Goal: Transaction & Acquisition: Purchase product/service

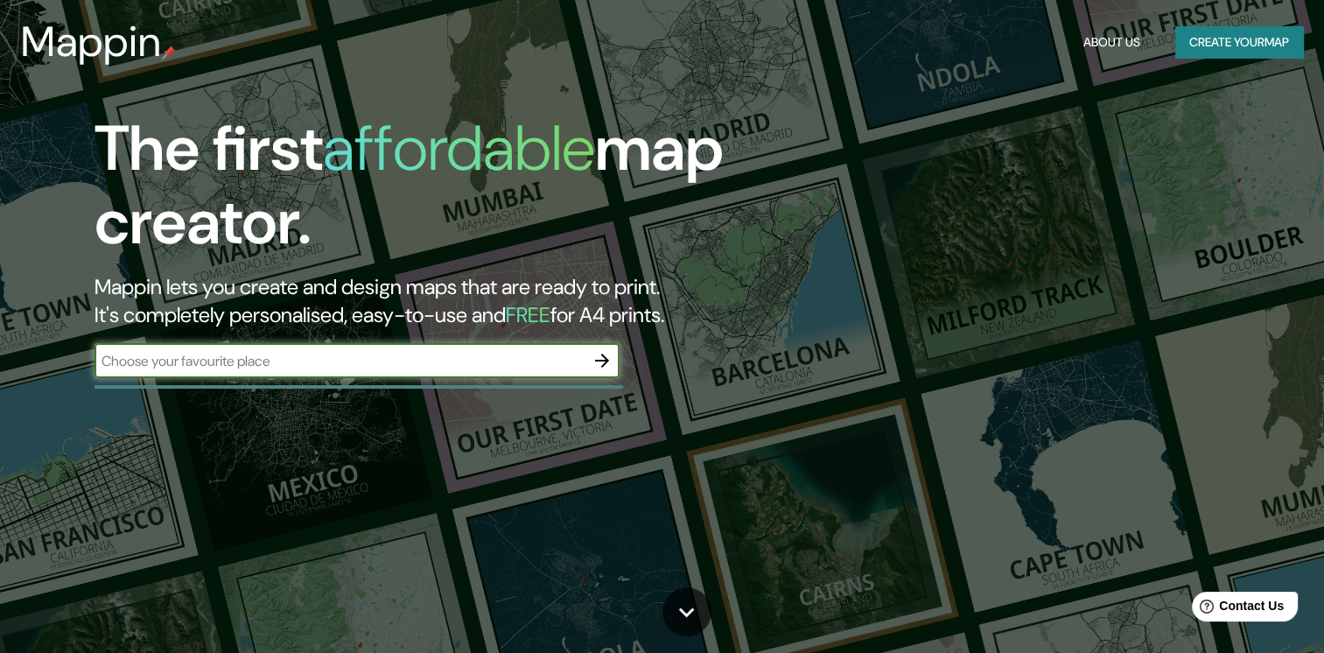
click at [1267, 47] on button "Create your map" at bounding box center [1240, 42] width 128 height 32
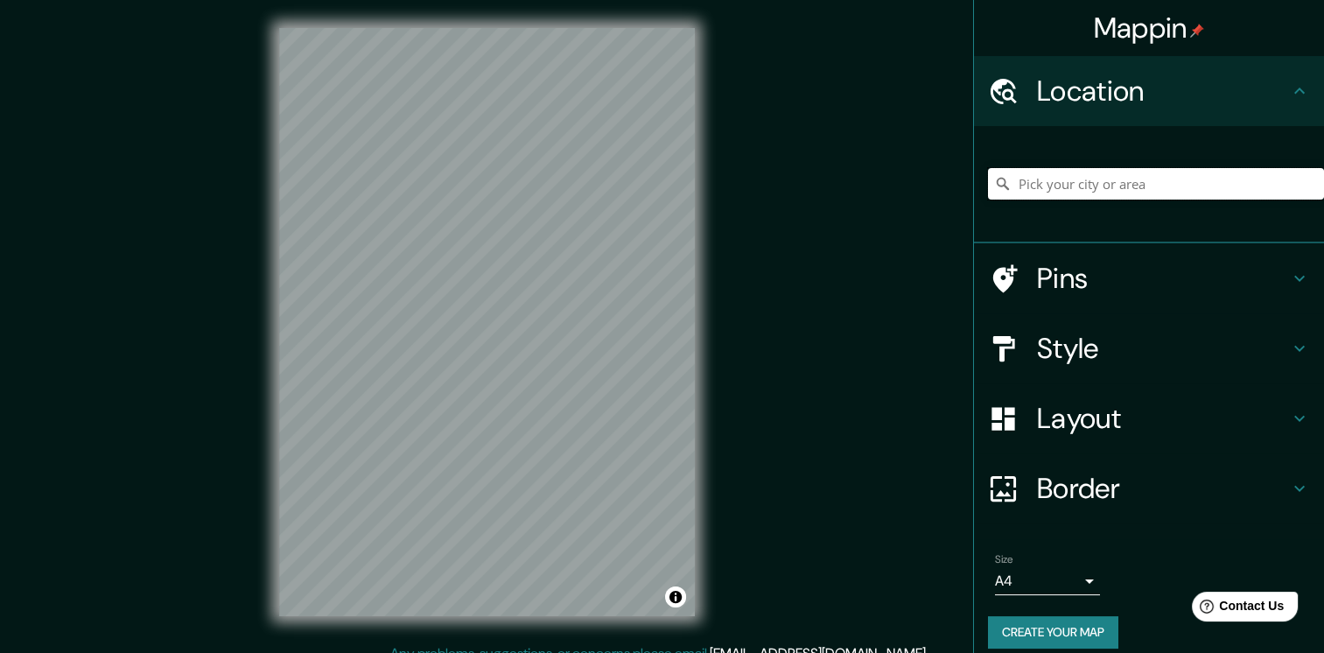
click at [1082, 180] on input "Pick your city or area" at bounding box center [1156, 184] width 336 height 32
click at [1128, 189] on input "Pick your city or area" at bounding box center [1156, 184] width 336 height 32
paste input "25.662181, -100.409135"
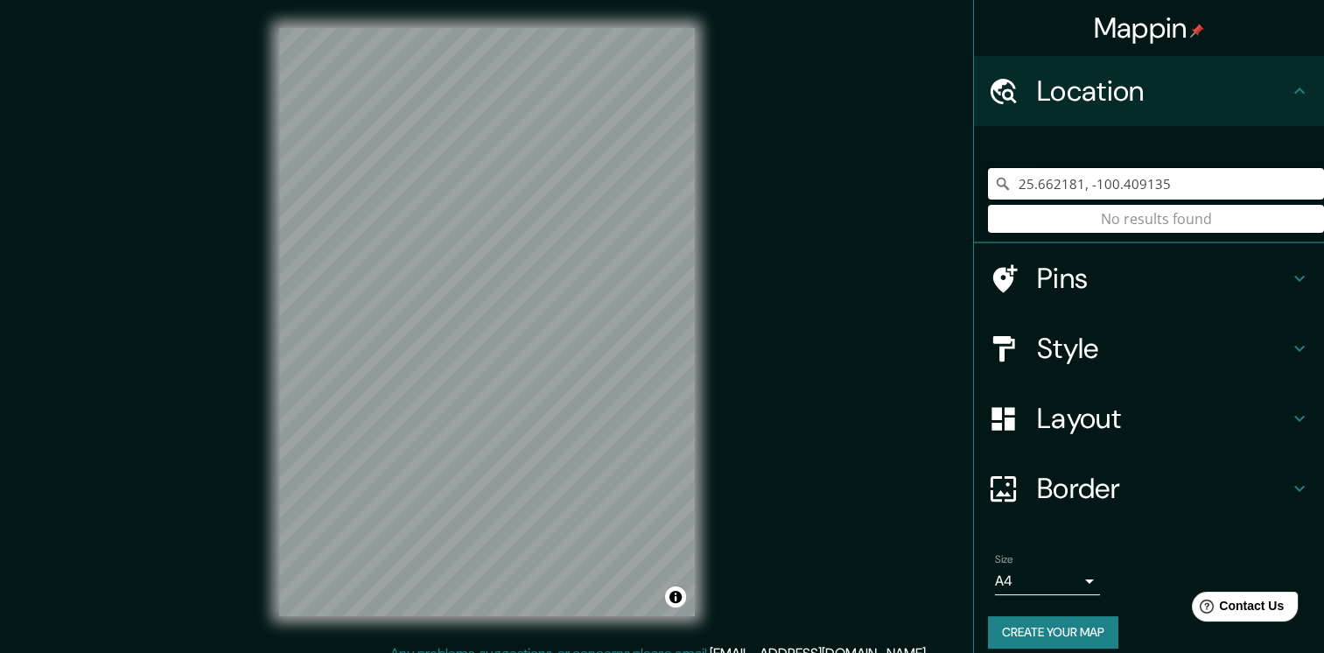
drag, startPoint x: 1204, startPoint y: 179, endPoint x: 886, endPoint y: 187, distance: 318.7
click at [886, 187] on div "Mappin Location [GEOGRAPHIC_DATA] No results found Pins Style Layout Border Cho…" at bounding box center [662, 335] width 1324 height 671
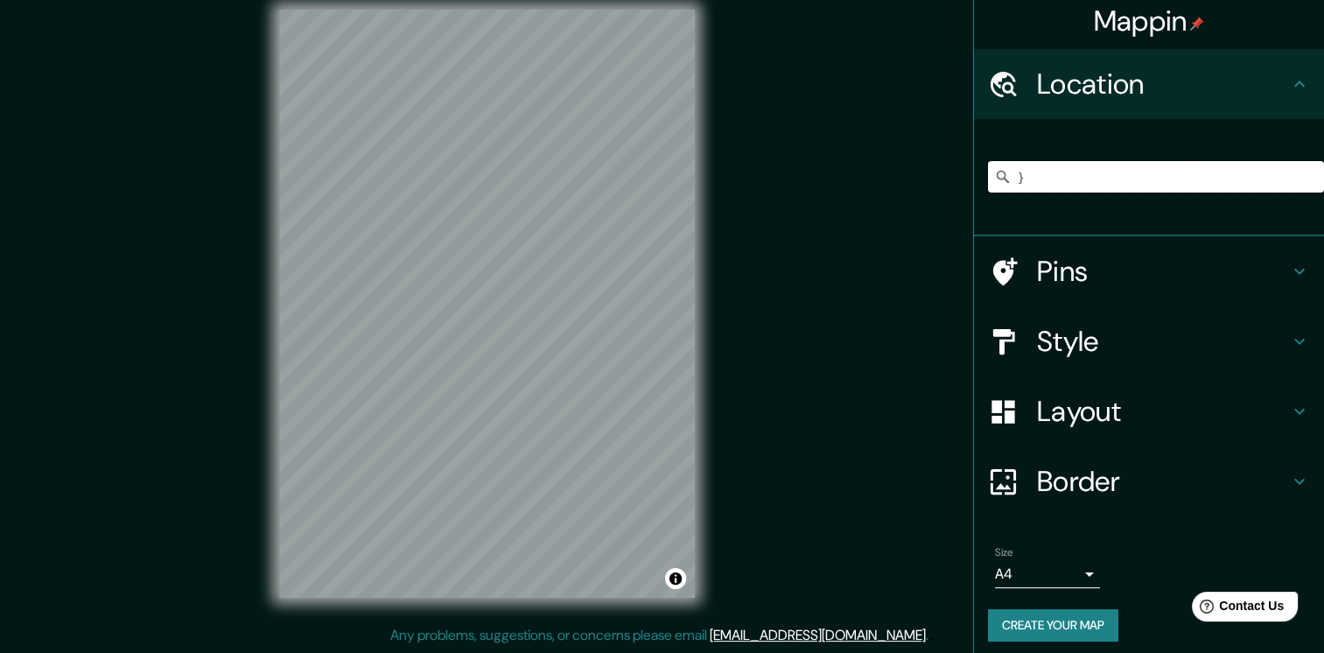
scroll to position [15, 0]
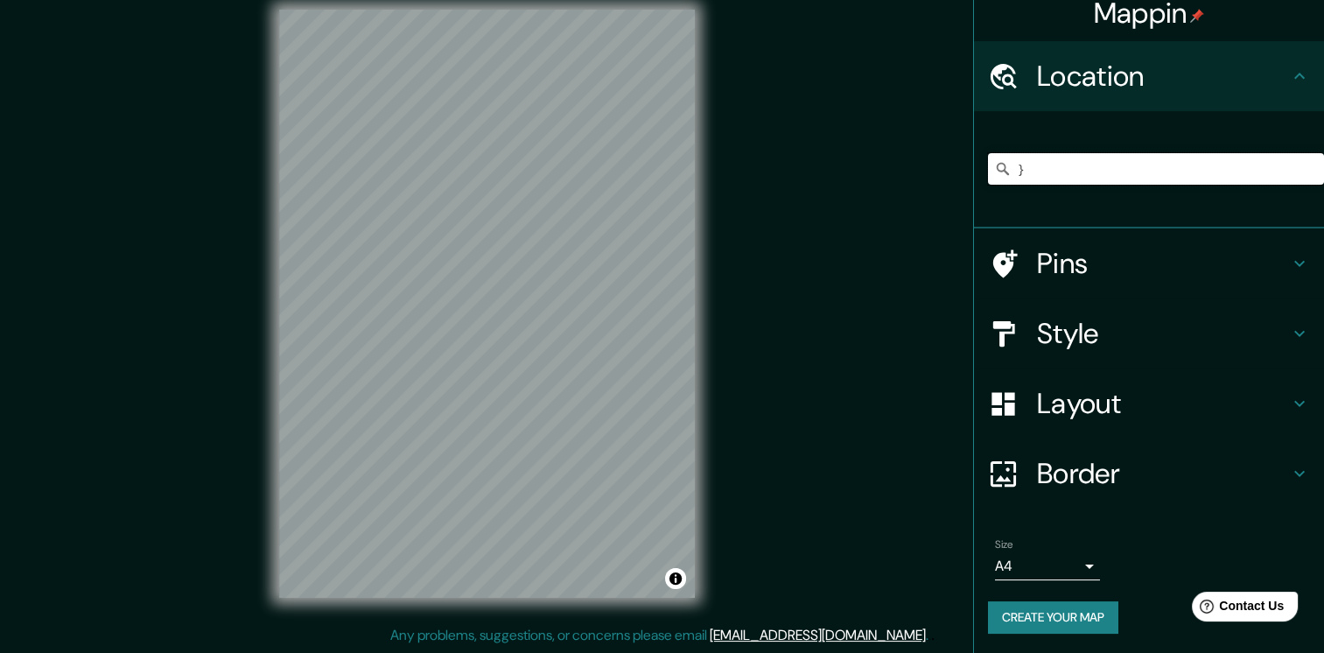
type input "}"
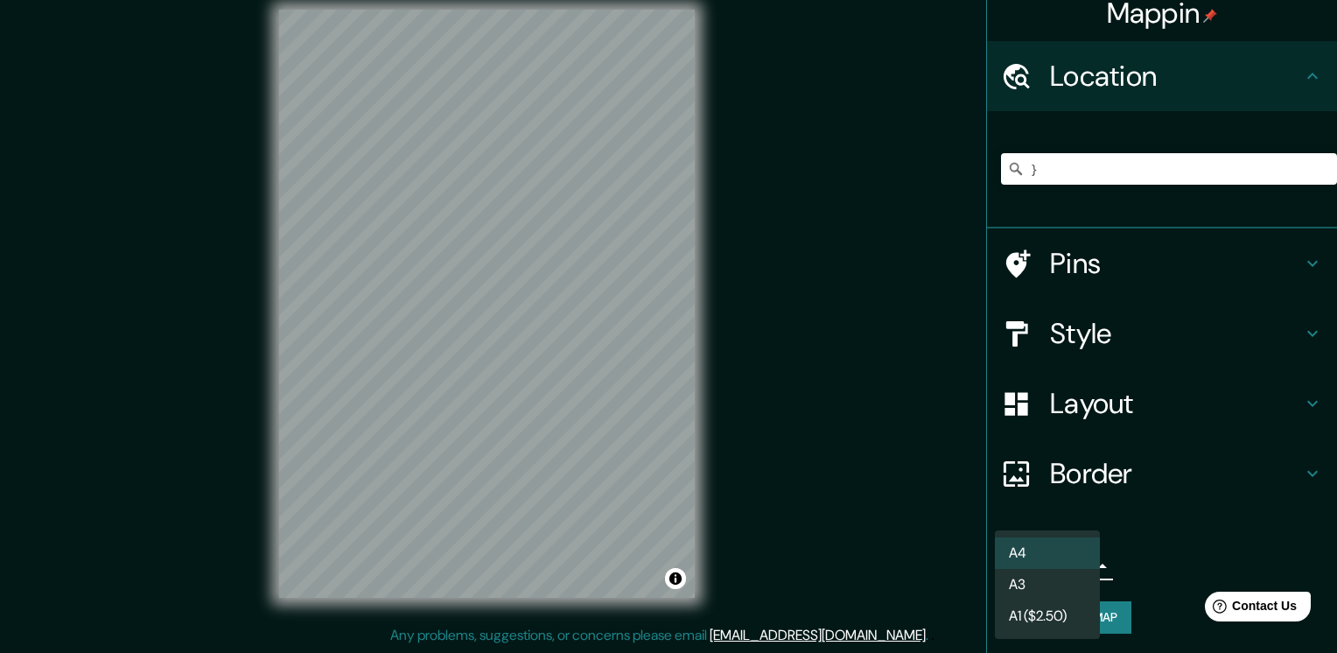
click at [1075, 567] on body "Mappin Location } Pins Style Layout Border Choose a border. Hint : you can make…" at bounding box center [668, 308] width 1337 height 653
click at [1061, 583] on li "A3" at bounding box center [1047, 585] width 105 height 32
click at [1050, 566] on body "Mappin Location } Pins Style Layout Border Choose a border. Hint : you can make…" at bounding box center [668, 308] width 1337 height 653
click at [1058, 614] on li "A1 ($2.50)" at bounding box center [1047, 616] width 105 height 32
click at [1071, 566] on body "Mappin Location } Pins Style Layout Border Choose a border. Hint : you can make…" at bounding box center [668, 308] width 1337 height 653
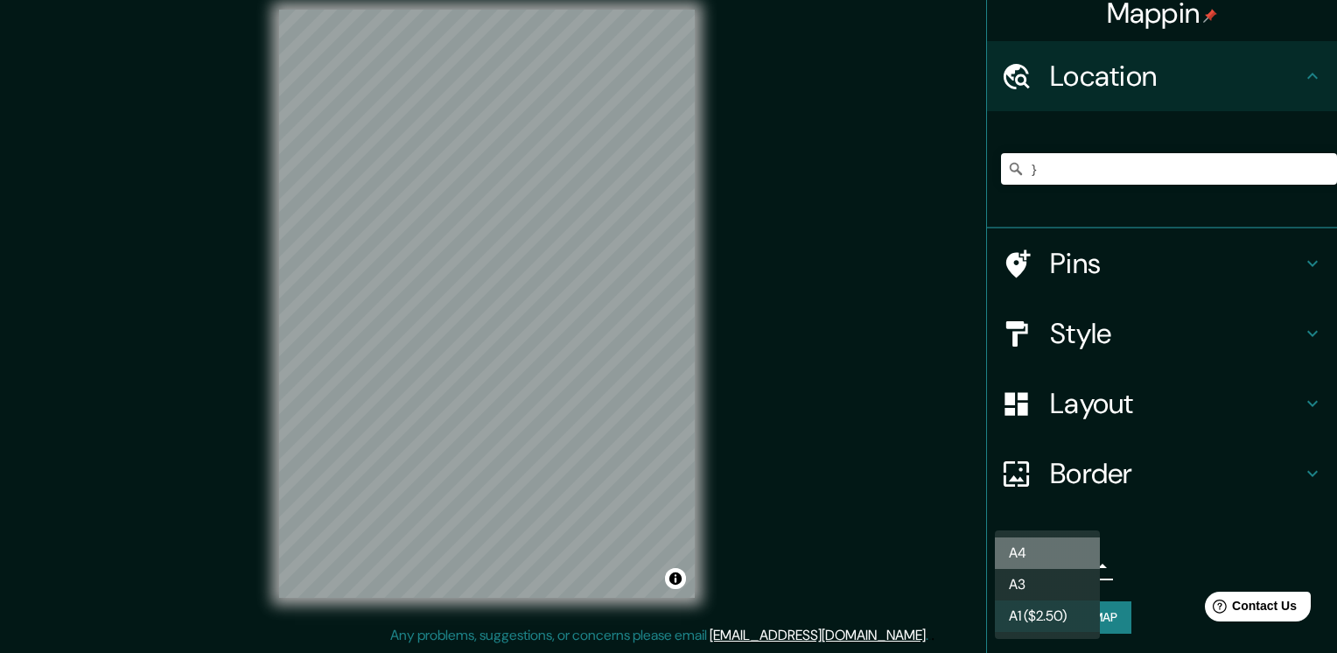
click at [1063, 553] on li "A4" at bounding box center [1047, 553] width 105 height 32
type input "single"
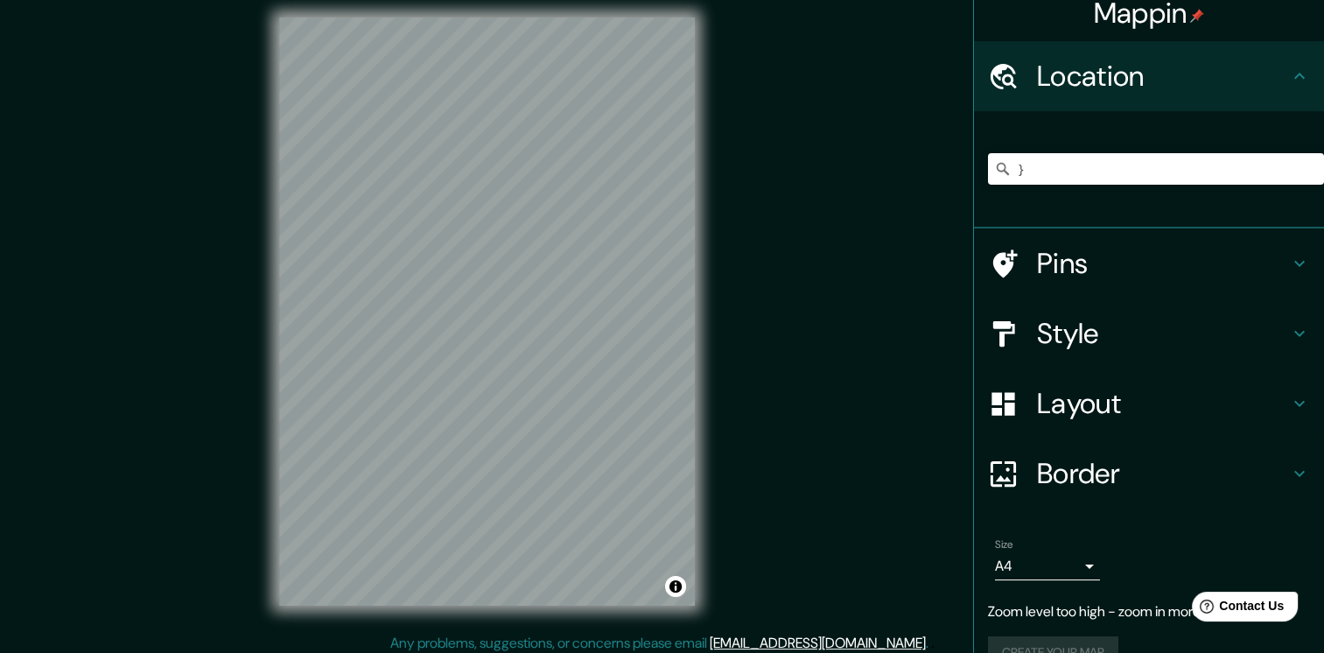
scroll to position [0, 0]
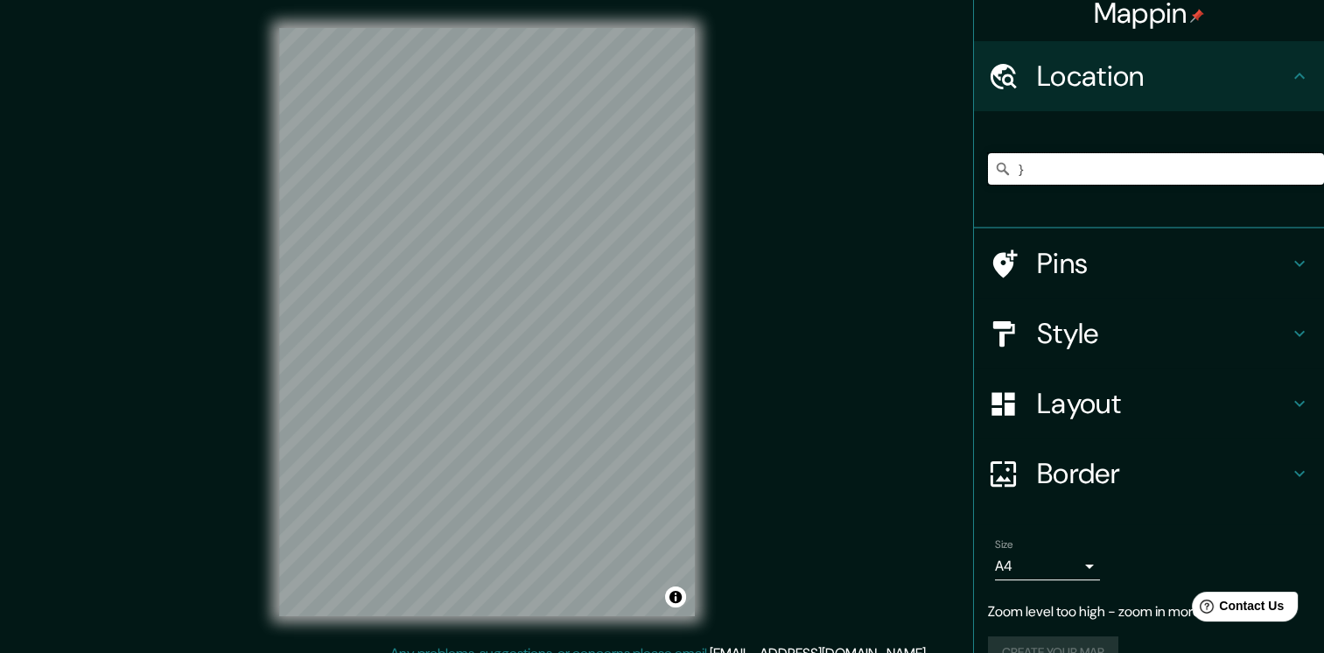
click at [1028, 174] on input "}" at bounding box center [1156, 169] width 336 height 32
drag, startPoint x: 1103, startPoint y: 168, endPoint x: 883, endPoint y: 169, distance: 219.7
click at [883, 169] on div "Mappin Location [GEOGRAPHIC_DATA] [GEOGRAPHIC_DATA] [GEOGRAPHIC_DATA] [GEOGRAPH…" at bounding box center [662, 335] width 1324 height 671
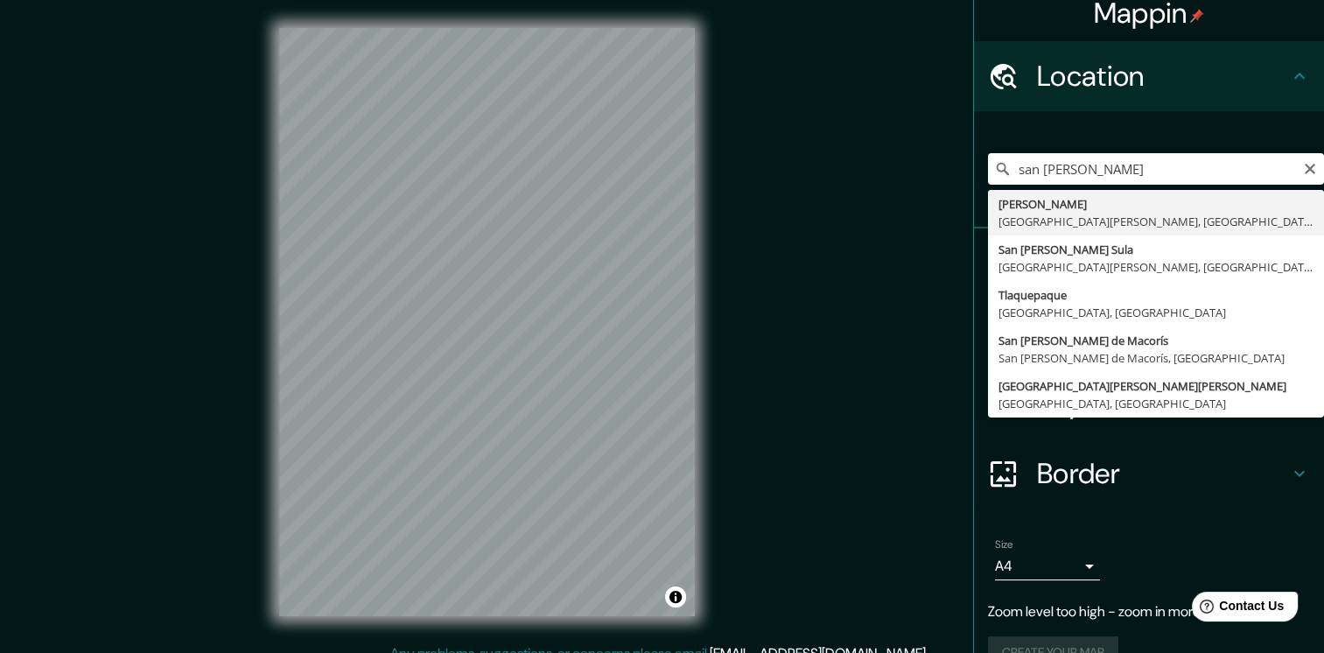
type input "[PERSON_NAME], [GEOGRAPHIC_DATA][PERSON_NAME], [GEOGRAPHIC_DATA]"
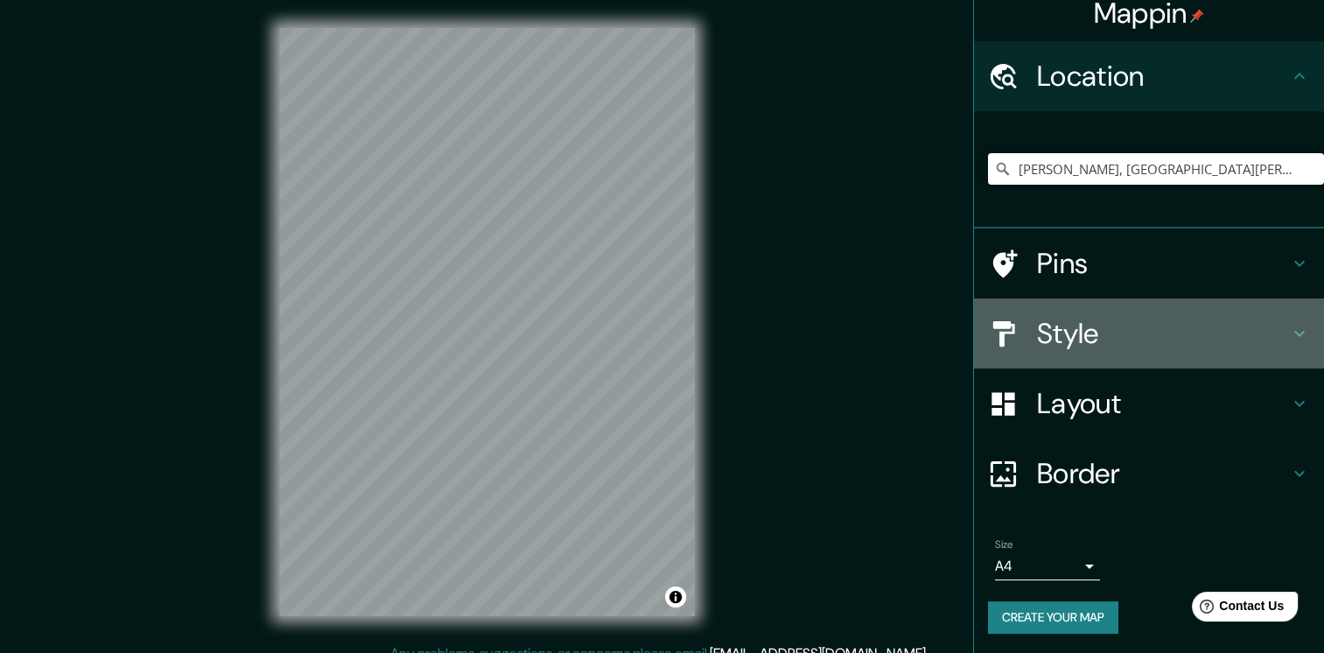
click at [1133, 335] on h4 "Style" at bounding box center [1163, 333] width 252 height 35
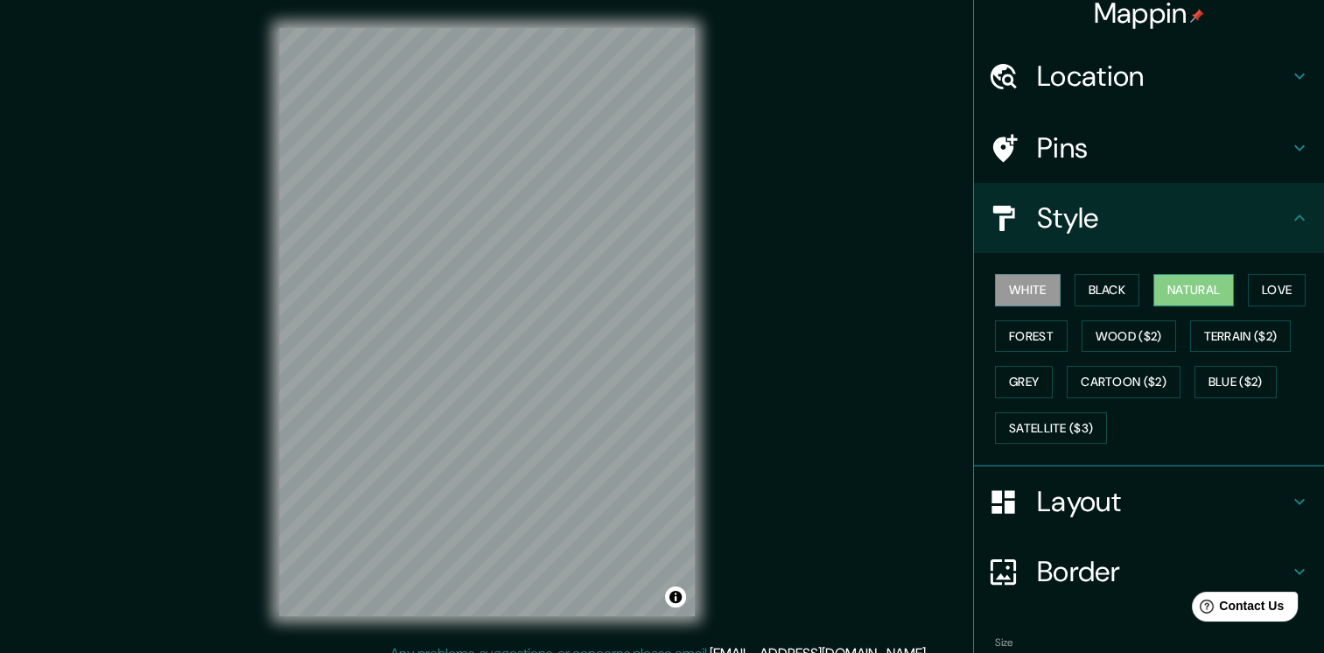
click at [1190, 289] on button "Natural" at bounding box center [1194, 290] width 81 height 32
click at [1049, 327] on button "Forest" at bounding box center [1031, 336] width 73 height 32
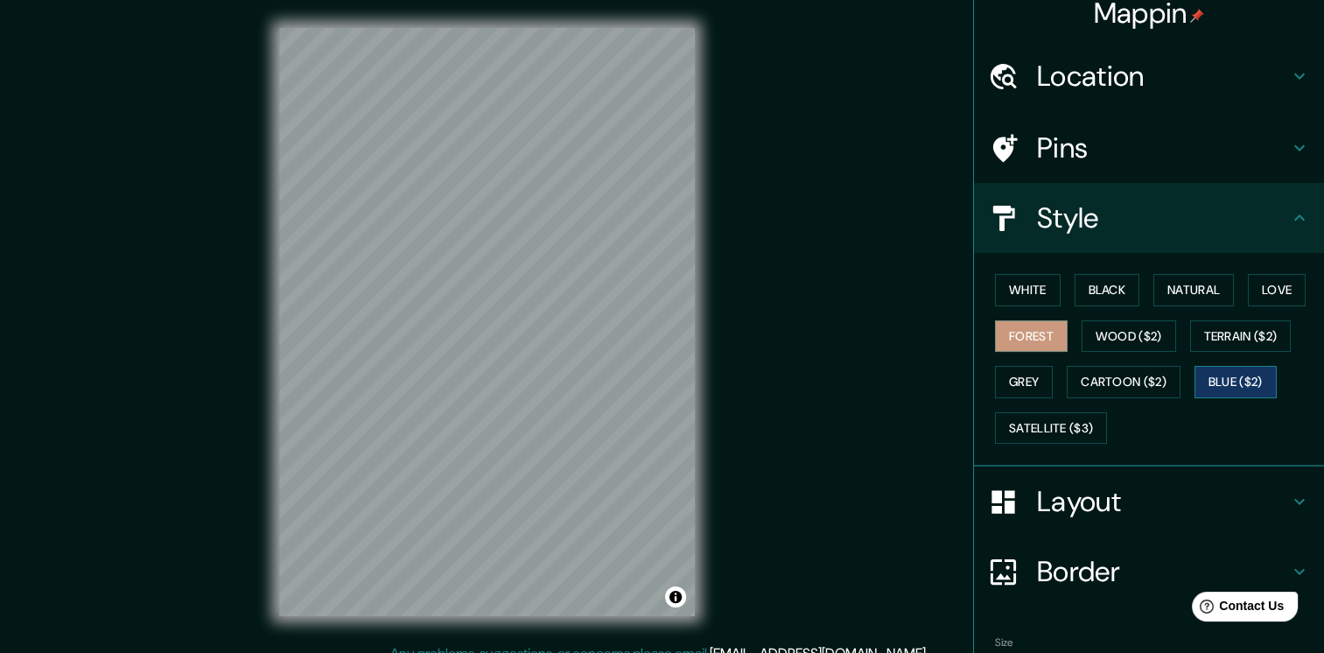
click at [1236, 382] on button "Blue ($2)" at bounding box center [1236, 382] width 82 height 32
click at [1143, 373] on button "Cartoon ($2)" at bounding box center [1124, 382] width 114 height 32
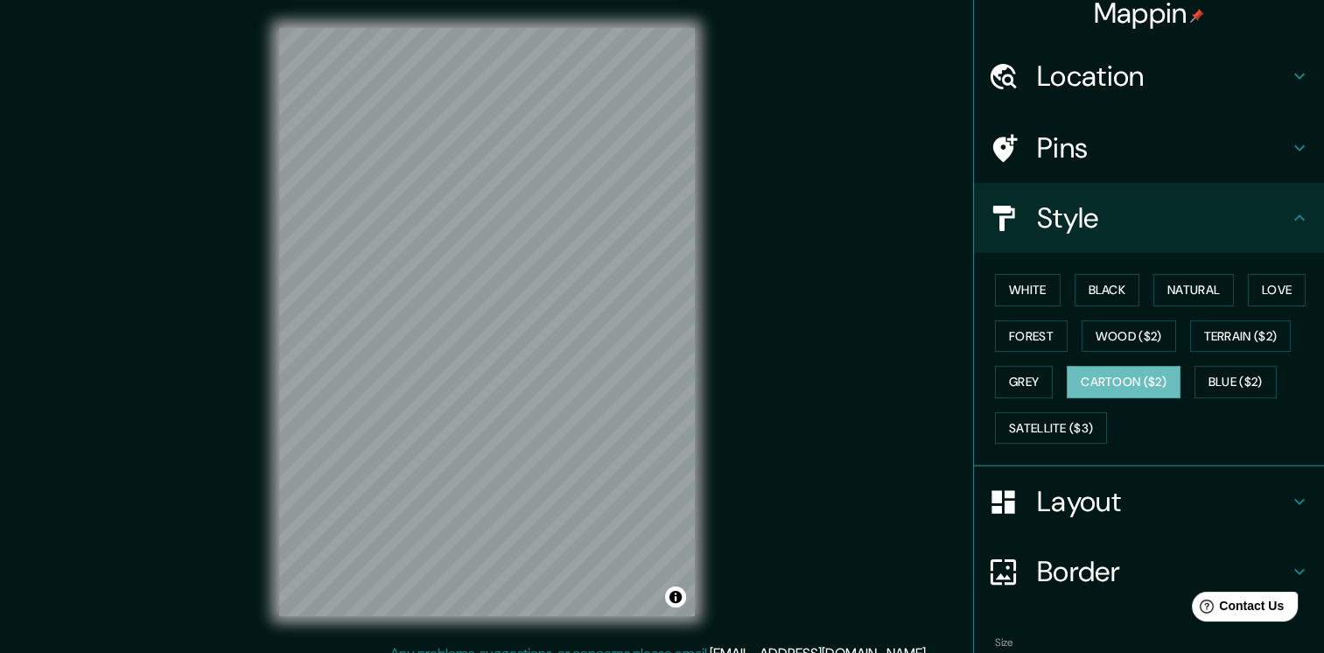
click at [1043, 408] on div "White Black Natural Love Forest Wood ($2) Terrain ($2) Grey Cartoon ($2) Blue (…" at bounding box center [1156, 359] width 336 height 184
click at [1029, 390] on button "Grey" at bounding box center [1024, 382] width 58 height 32
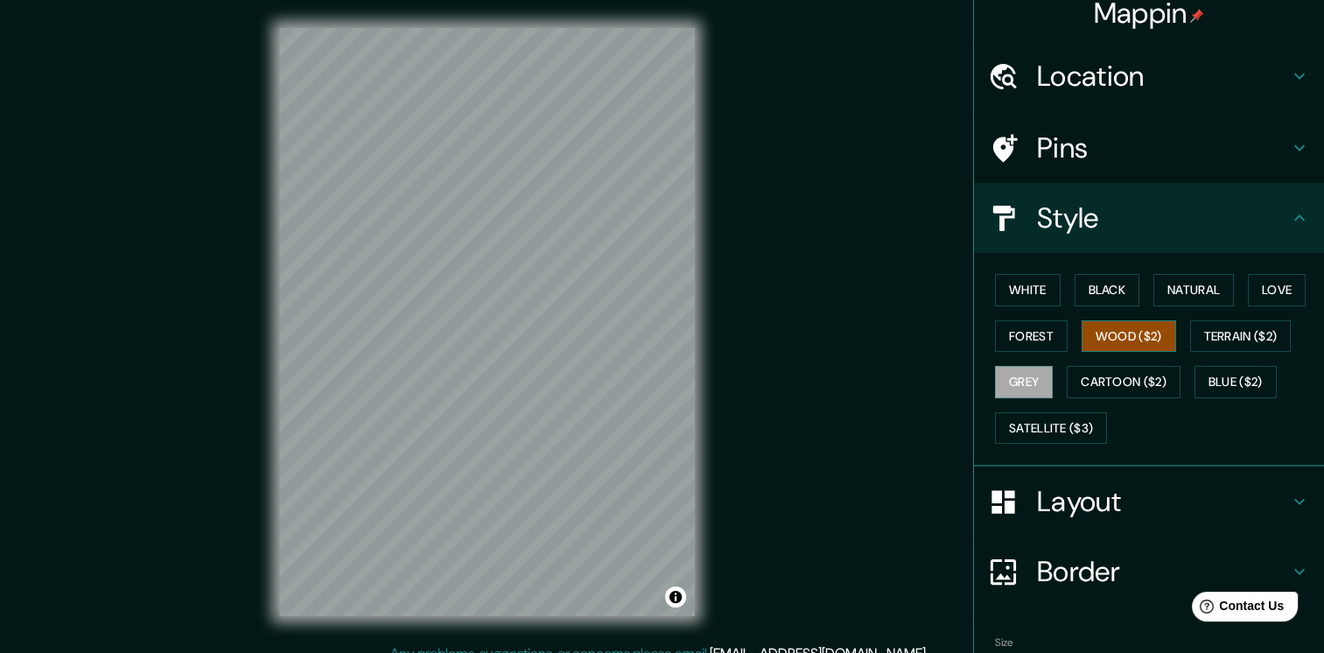
click at [1126, 336] on button "Wood ($2)" at bounding box center [1129, 336] width 95 height 32
click at [1025, 330] on button "Forest" at bounding box center [1031, 336] width 73 height 32
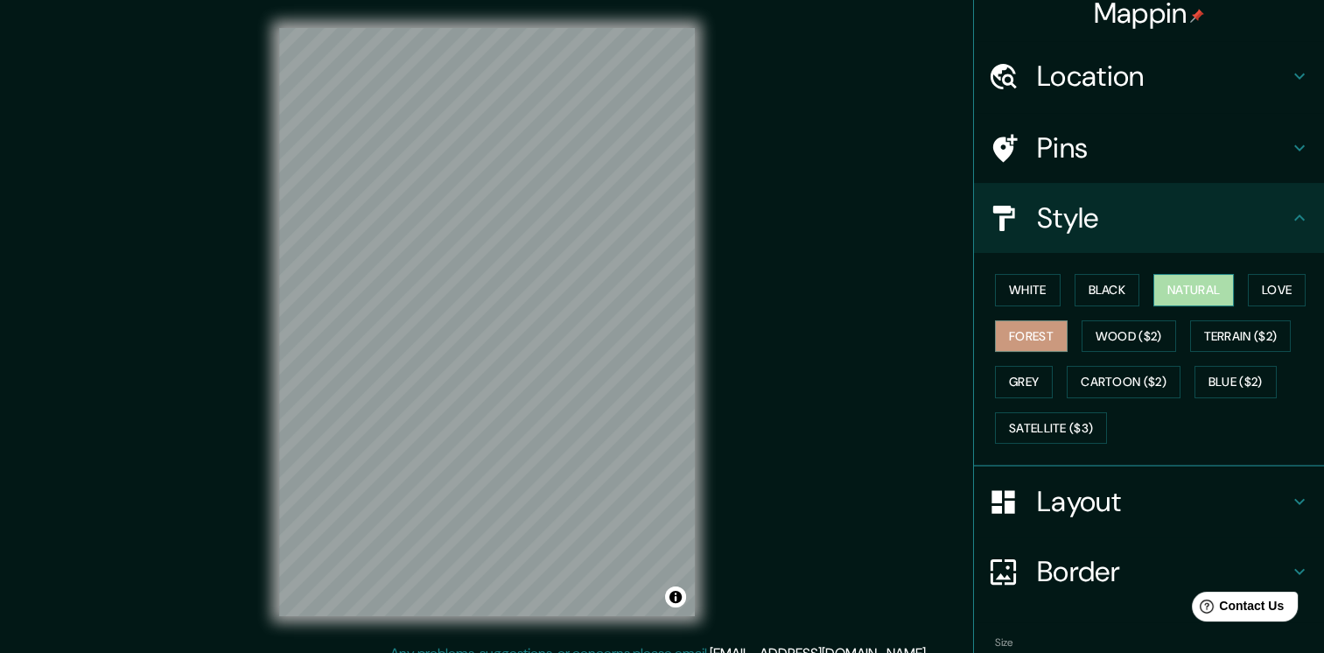
click at [1218, 291] on button "Natural" at bounding box center [1194, 290] width 81 height 32
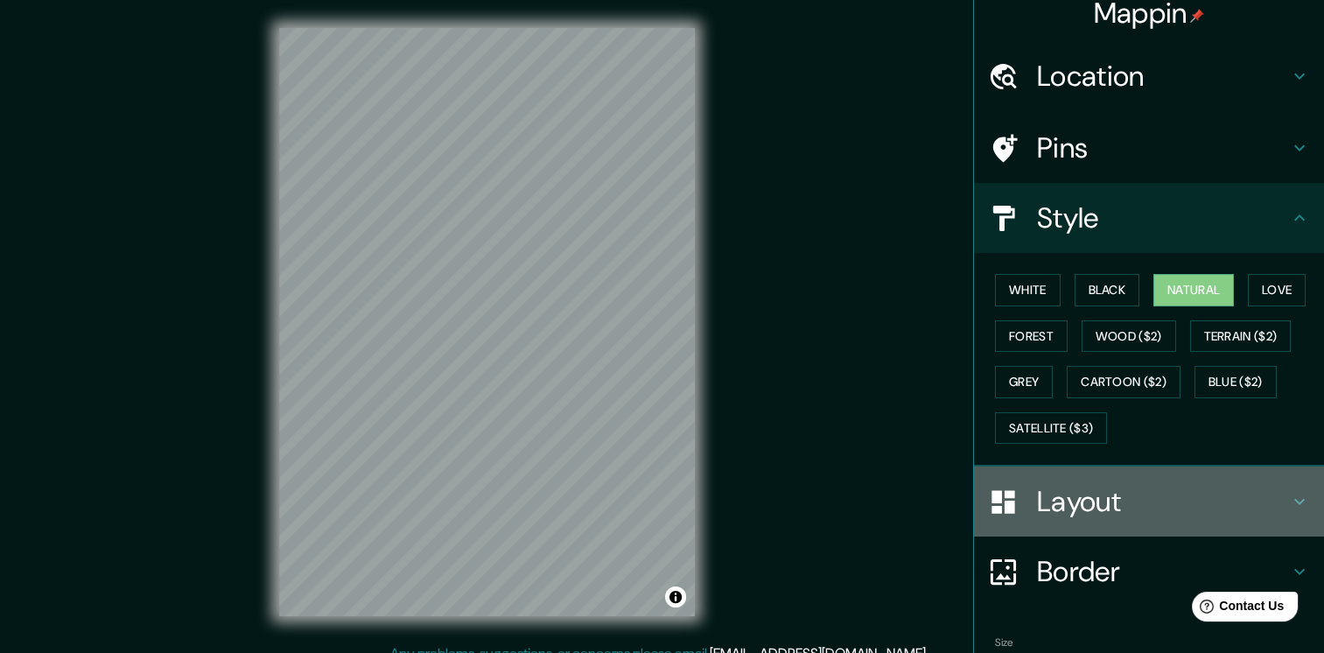
click at [1117, 496] on h4 "Layout" at bounding box center [1163, 501] width 252 height 35
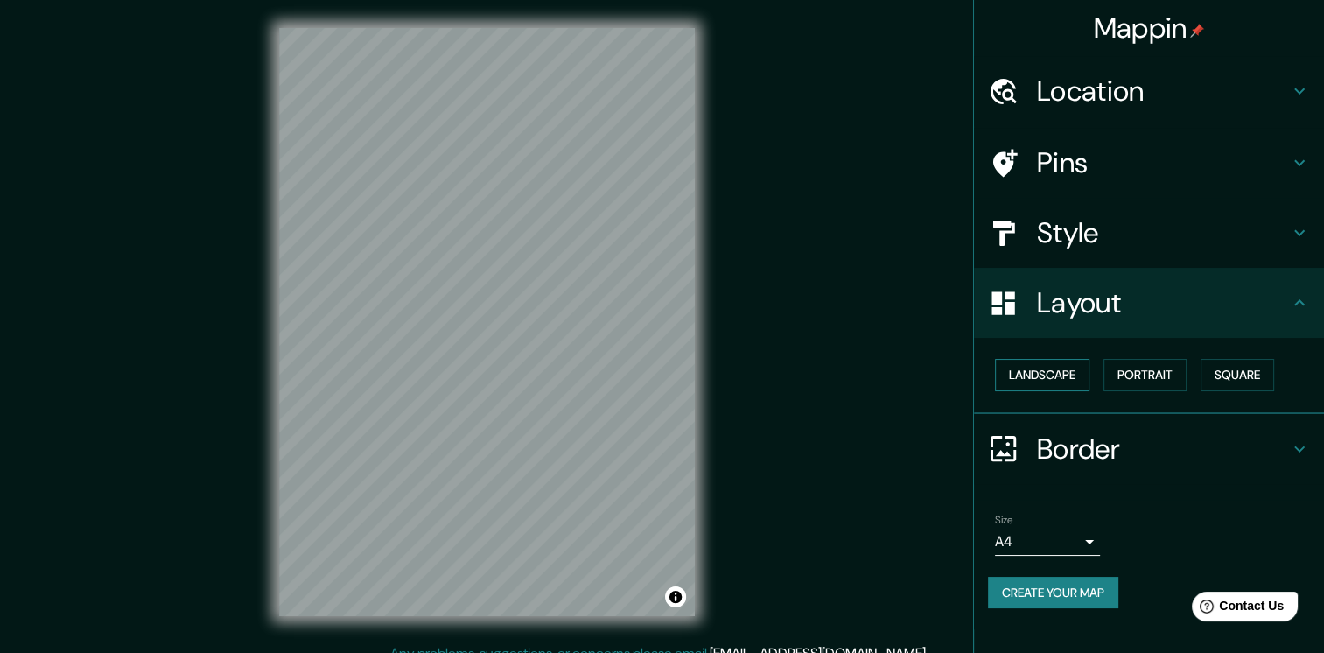
click at [1073, 378] on button "Landscape" at bounding box center [1042, 375] width 95 height 32
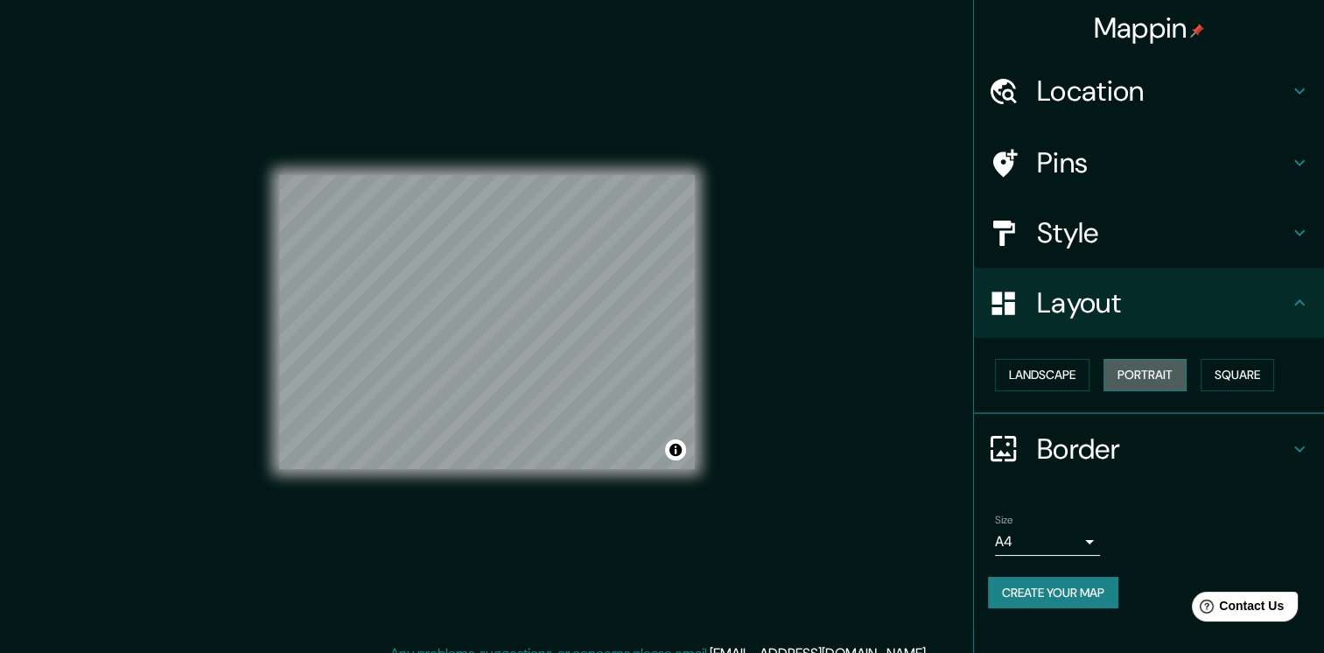
click at [1155, 378] on button "Portrait" at bounding box center [1145, 375] width 83 height 32
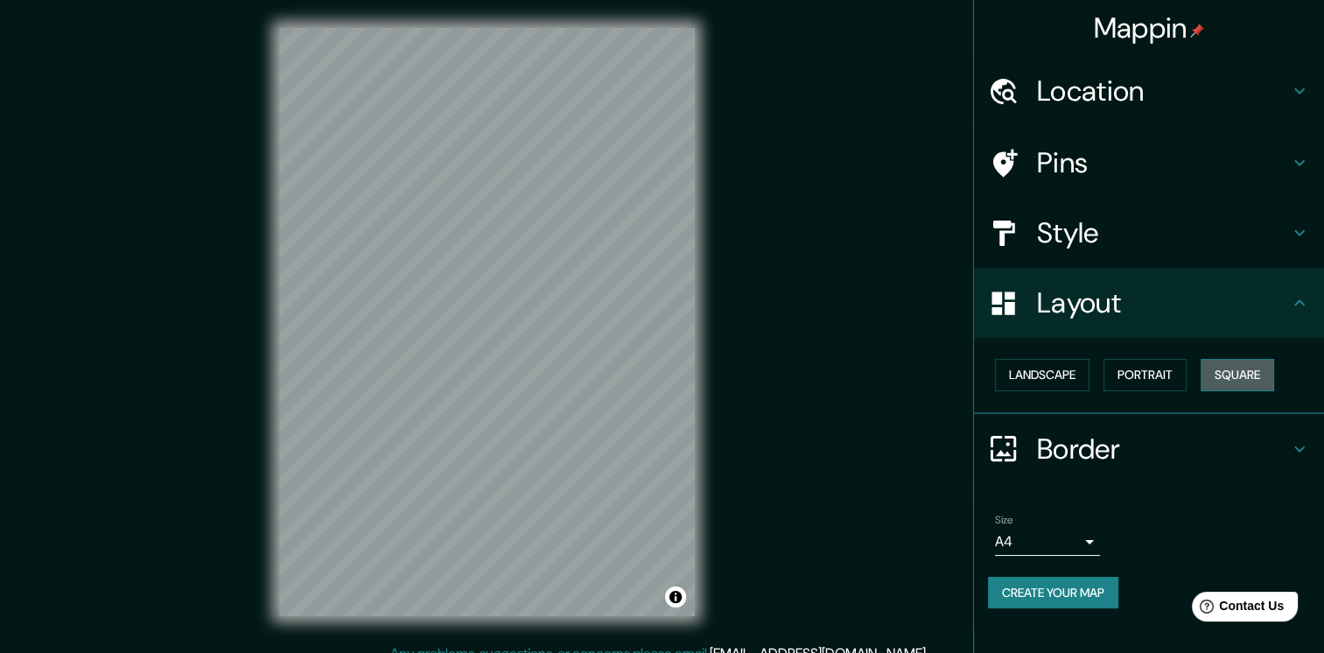
click at [1259, 376] on button "Square" at bounding box center [1238, 375] width 74 height 32
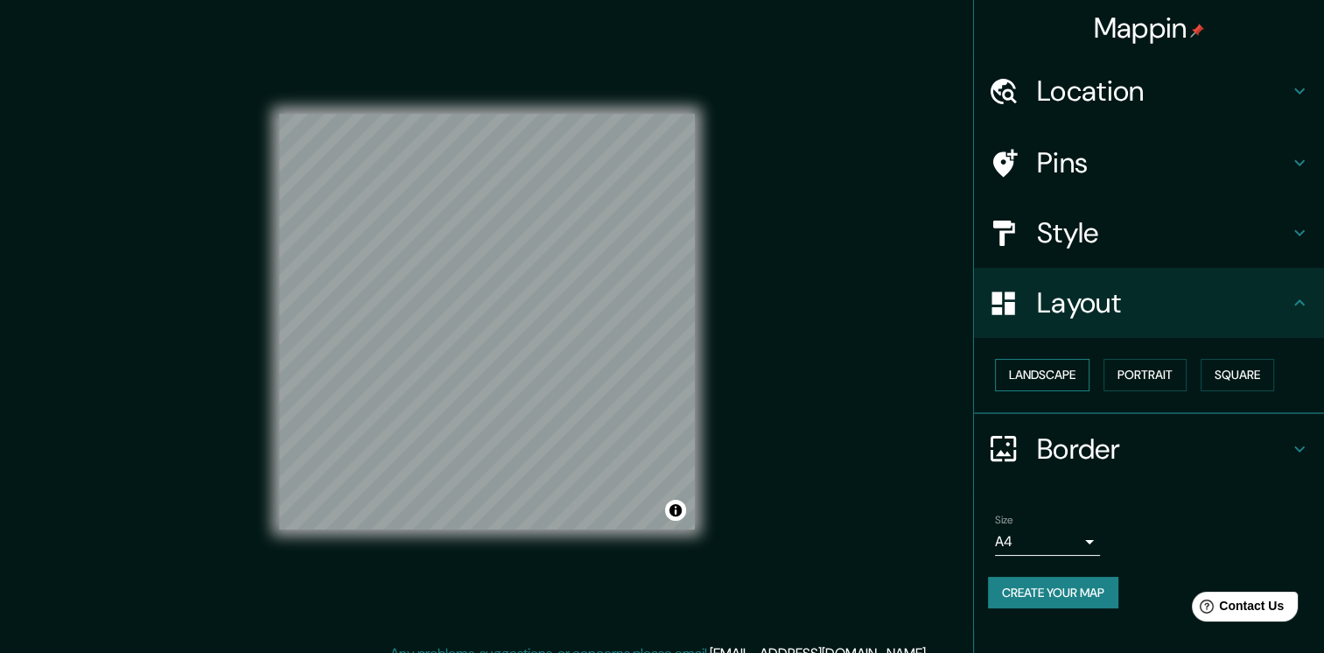
click at [1050, 376] on button "Landscape" at bounding box center [1042, 375] width 95 height 32
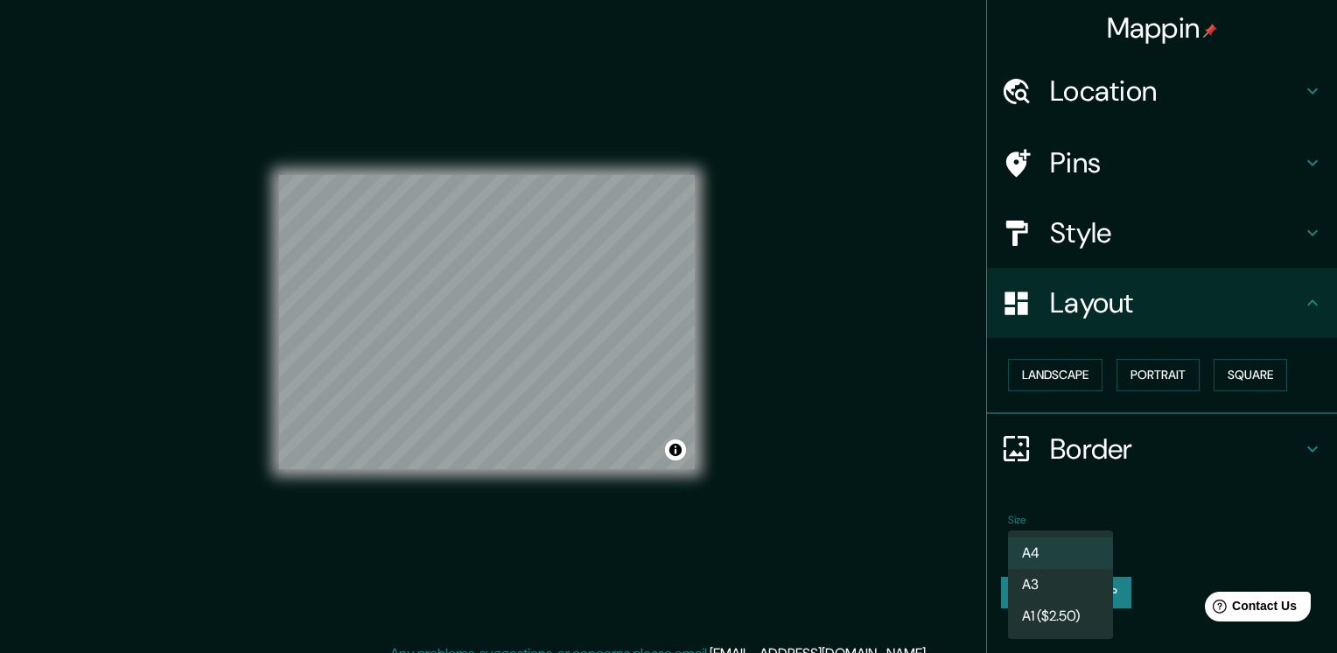
click at [1040, 532] on body "Mappin Location [PERSON_NAME], [GEOGRAPHIC_DATA][PERSON_NAME], [GEOGRAPHIC_DATA…" at bounding box center [668, 326] width 1337 height 653
click at [1064, 583] on li "A3" at bounding box center [1060, 585] width 105 height 32
click at [1078, 544] on body "Mappin Location [PERSON_NAME], [GEOGRAPHIC_DATA][PERSON_NAME], [GEOGRAPHIC_DATA…" at bounding box center [668, 326] width 1337 height 653
click at [1078, 557] on li "A4" at bounding box center [1060, 553] width 105 height 32
type input "single"
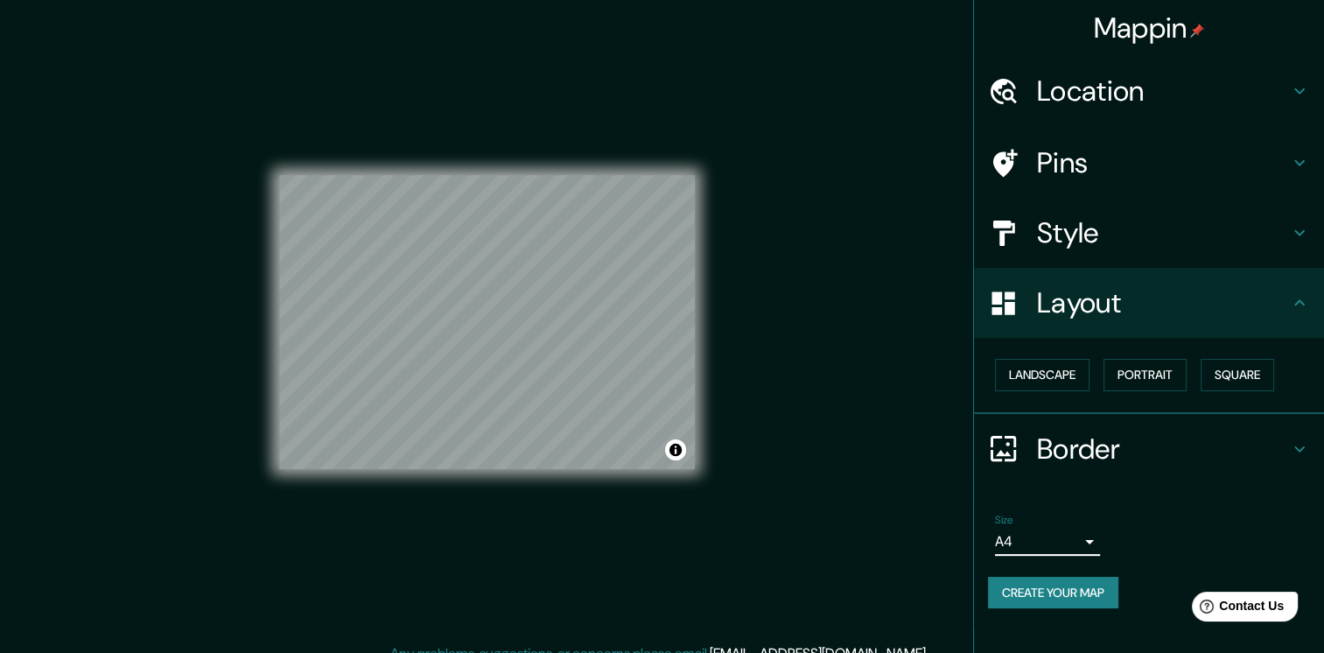
click at [1118, 239] on h4 "Style" at bounding box center [1163, 232] width 252 height 35
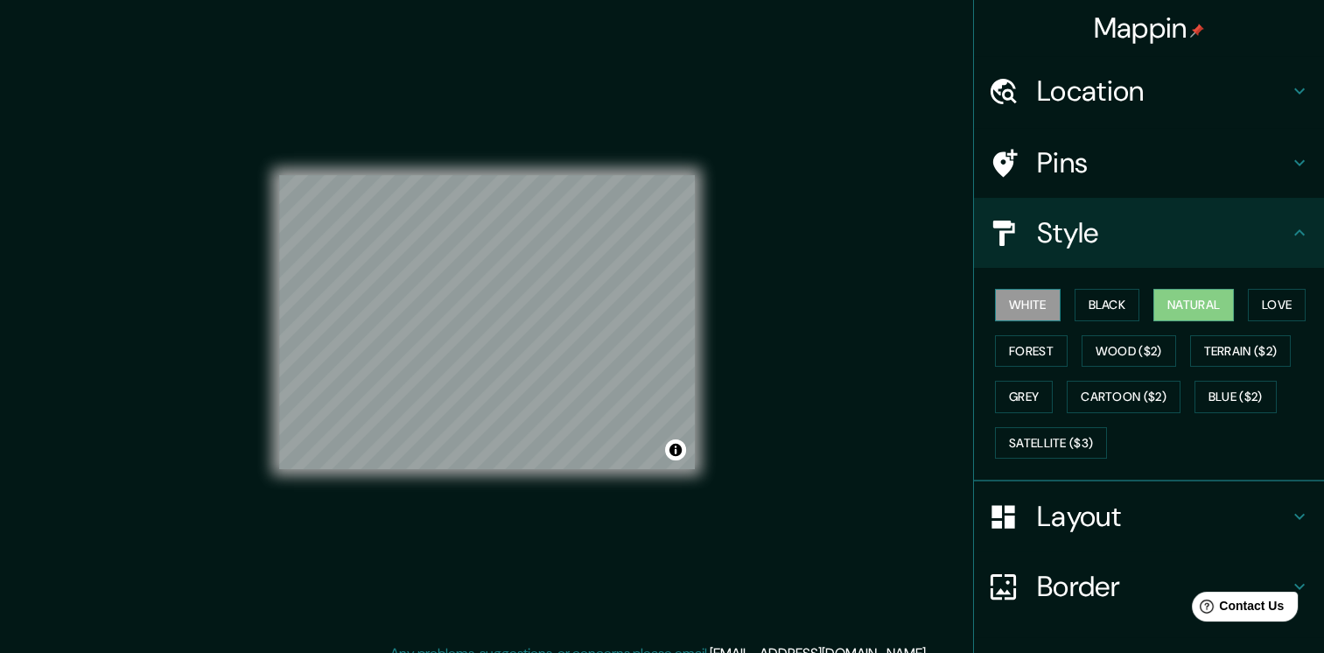
click at [1032, 292] on button "White" at bounding box center [1028, 305] width 66 height 32
click at [1092, 299] on button "Black" at bounding box center [1108, 305] width 66 height 32
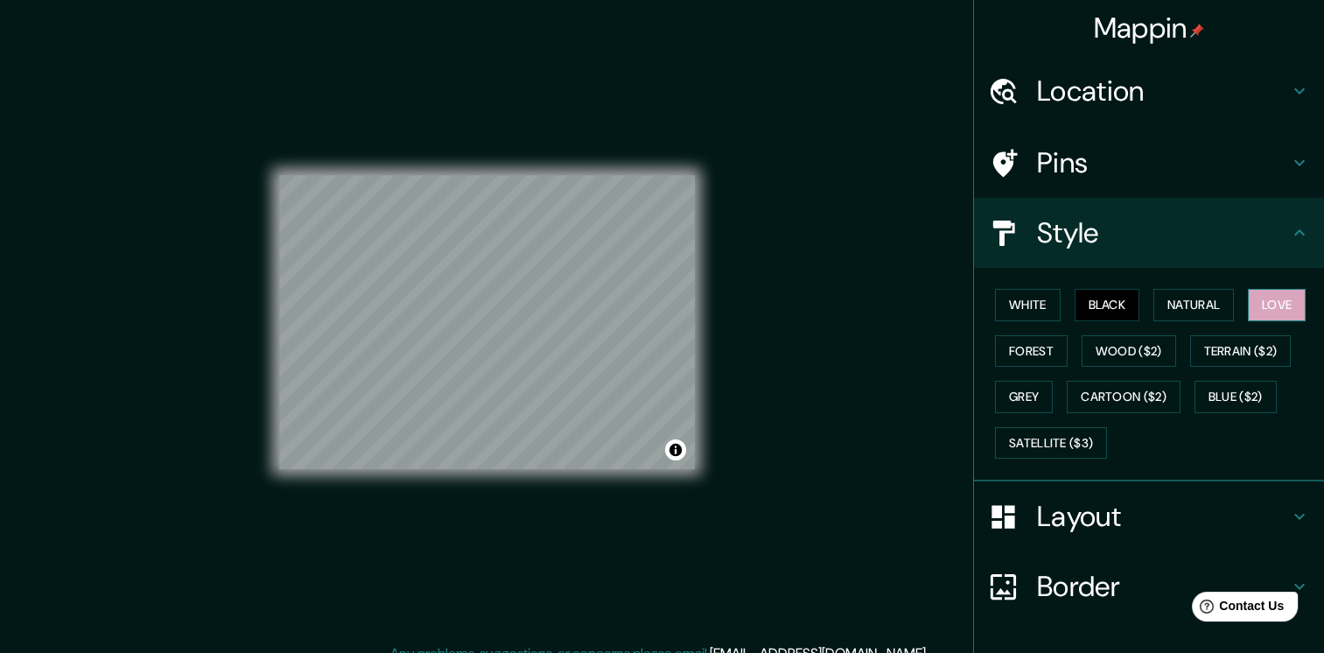
click at [1248, 319] on button "Love" at bounding box center [1277, 305] width 58 height 32
click at [1238, 354] on button "Terrain ($2)" at bounding box center [1241, 351] width 102 height 32
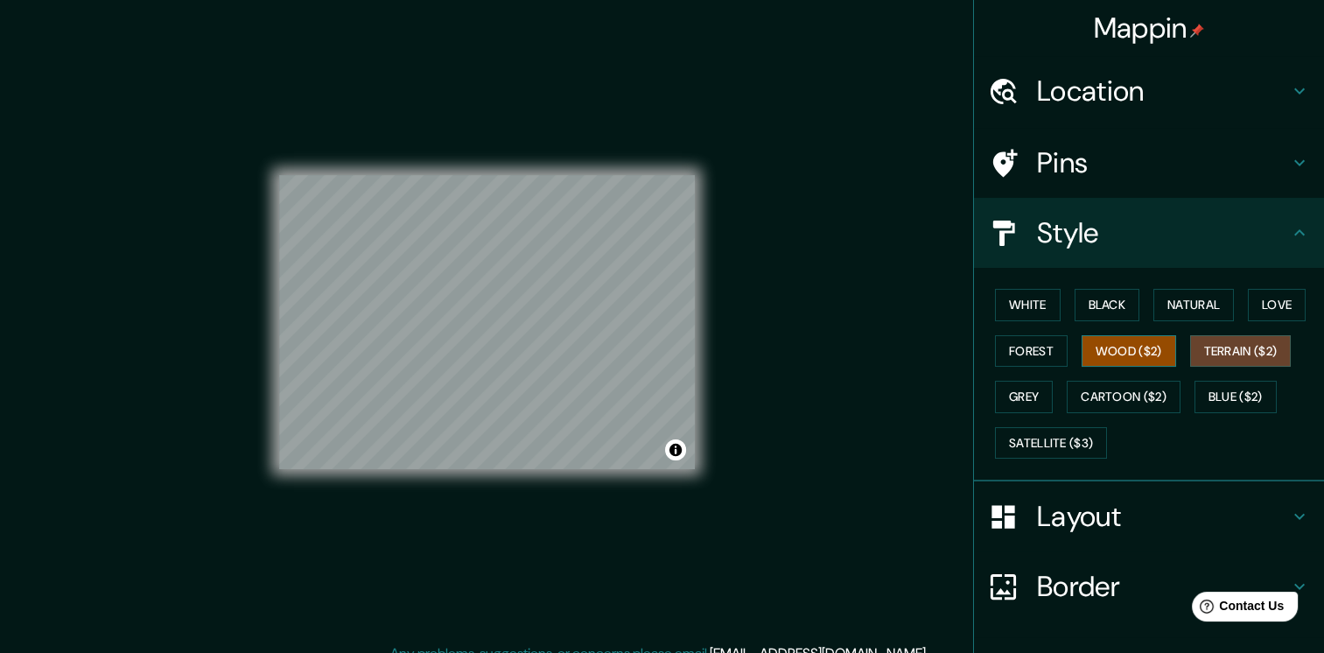
click at [1137, 354] on button "Wood ($2)" at bounding box center [1129, 351] width 95 height 32
click at [1217, 405] on button "Blue ($2)" at bounding box center [1236, 397] width 82 height 32
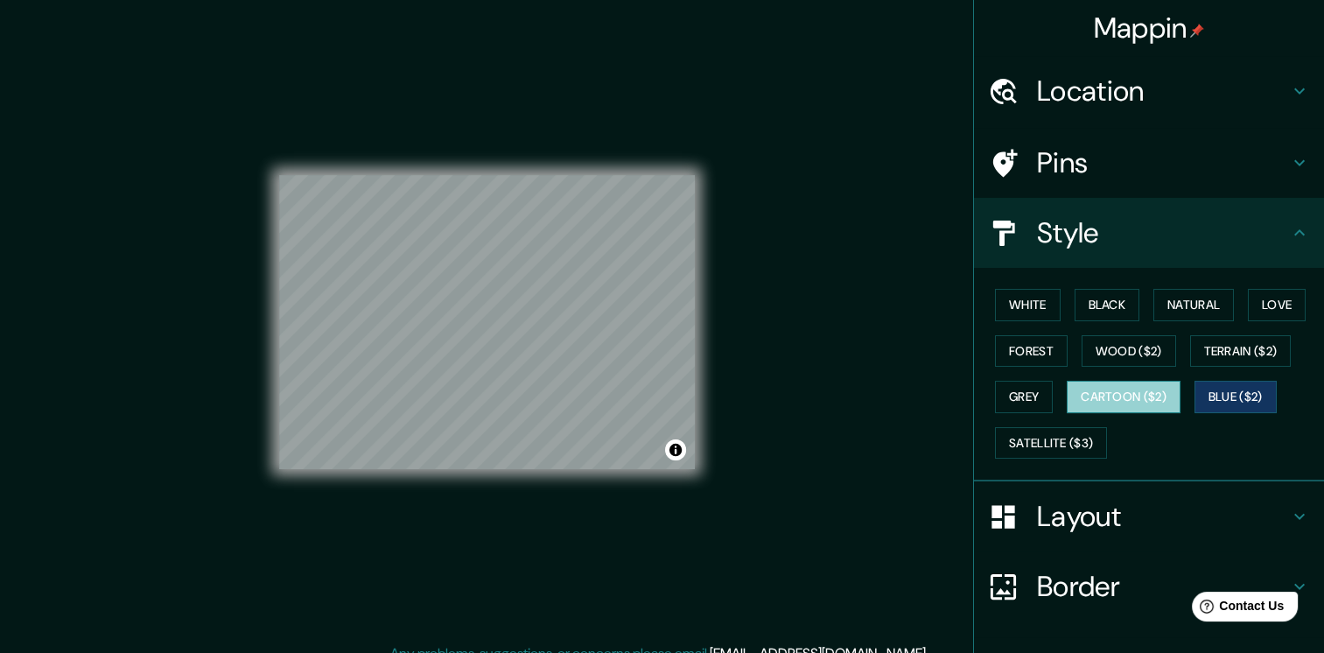
click at [1124, 398] on button "Cartoon ($2)" at bounding box center [1124, 397] width 114 height 32
click at [995, 395] on button "Grey" at bounding box center [1024, 397] width 58 height 32
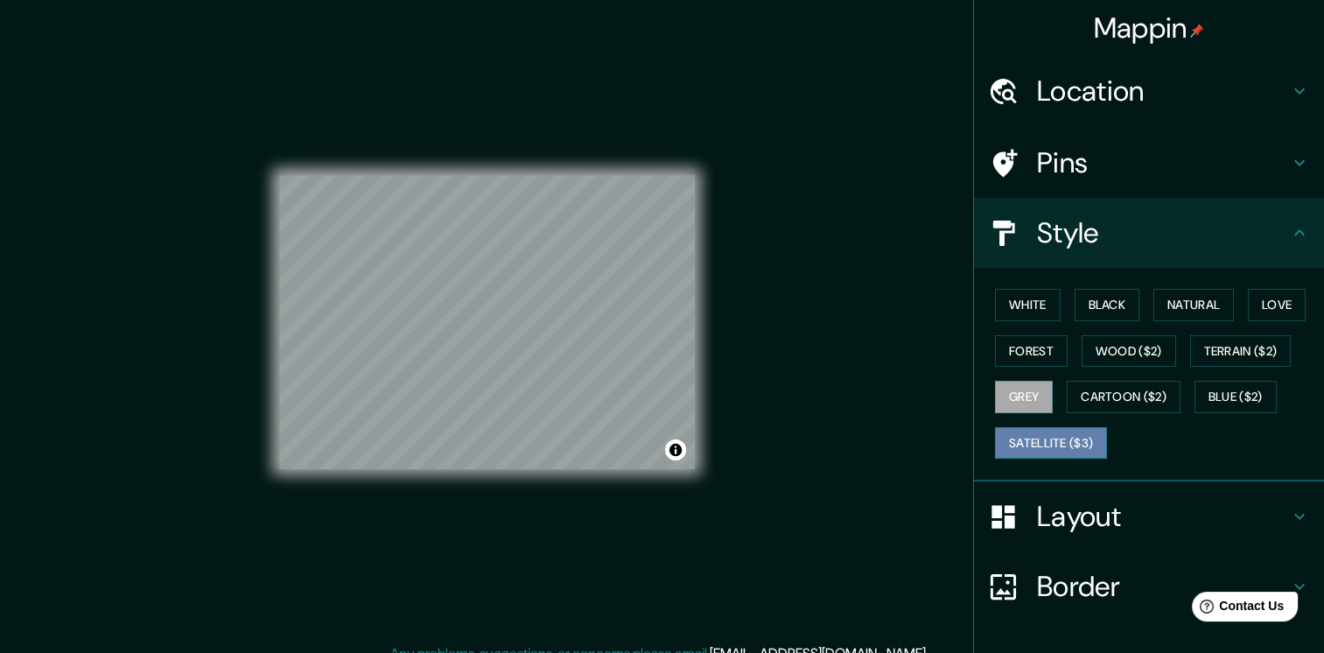
click at [1063, 446] on button "Satellite ($3)" at bounding box center [1051, 443] width 112 height 32
click at [1012, 385] on button "Grey" at bounding box center [1024, 397] width 58 height 32
click at [1021, 361] on button "Forest" at bounding box center [1031, 351] width 73 height 32
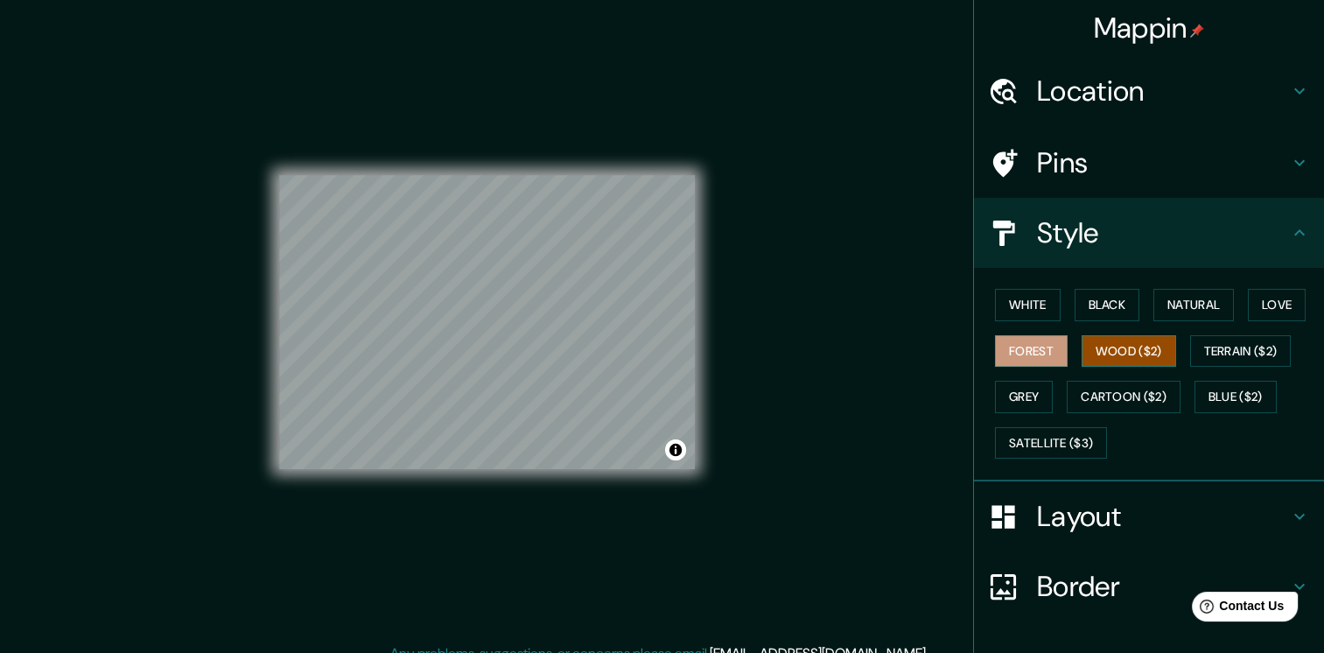
click at [1117, 358] on button "Wood ($2)" at bounding box center [1129, 351] width 95 height 32
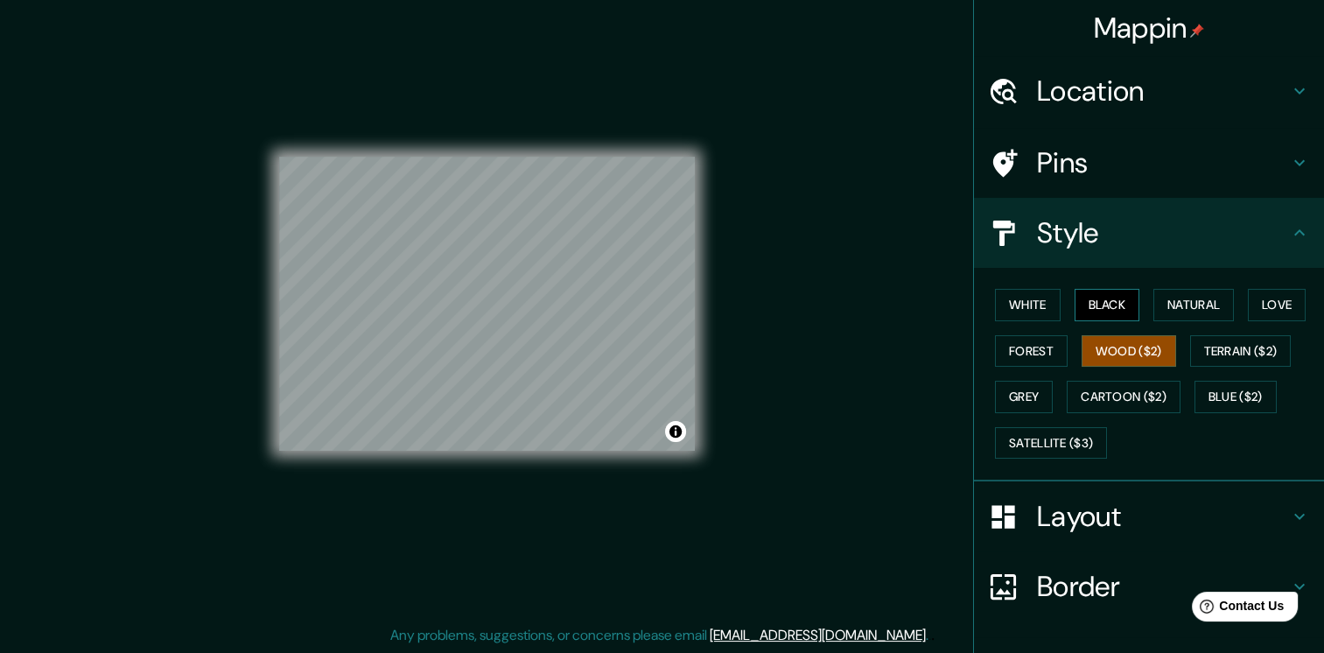
click at [1104, 306] on button "Black" at bounding box center [1108, 305] width 66 height 32
click at [1180, 303] on button "Natural" at bounding box center [1194, 305] width 81 height 32
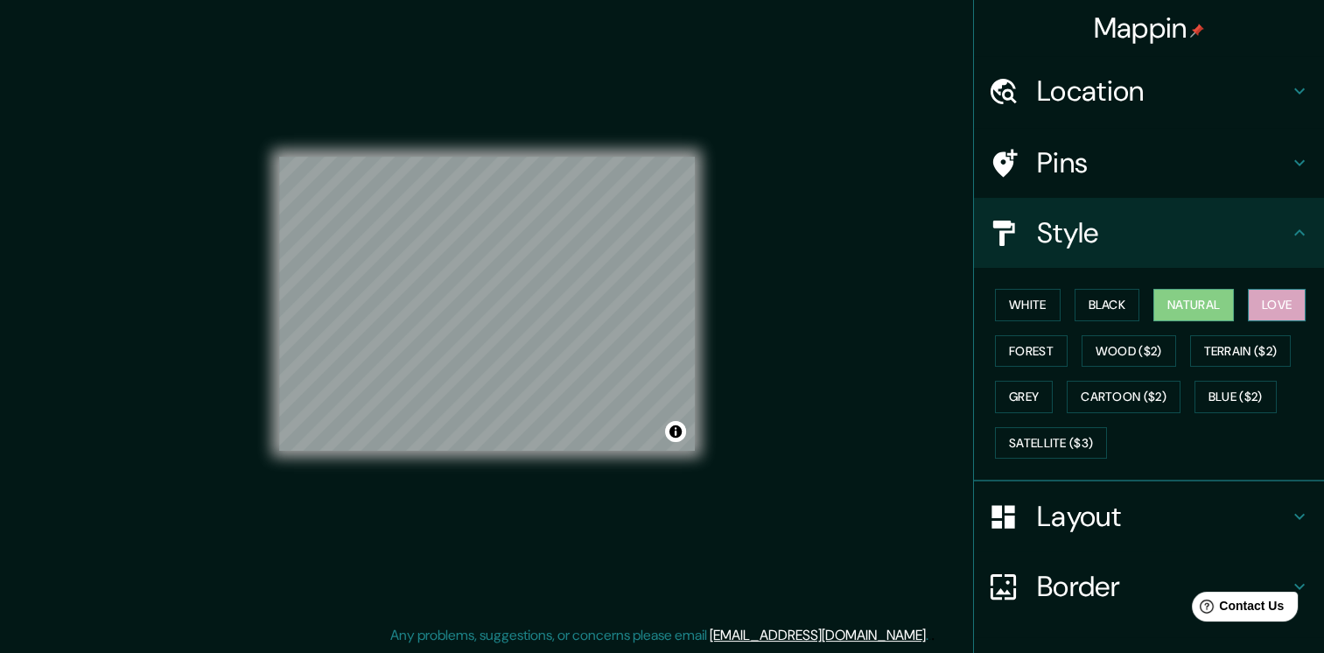
click at [1264, 306] on button "Love" at bounding box center [1277, 305] width 58 height 32
click at [1158, 308] on button "Natural" at bounding box center [1194, 305] width 81 height 32
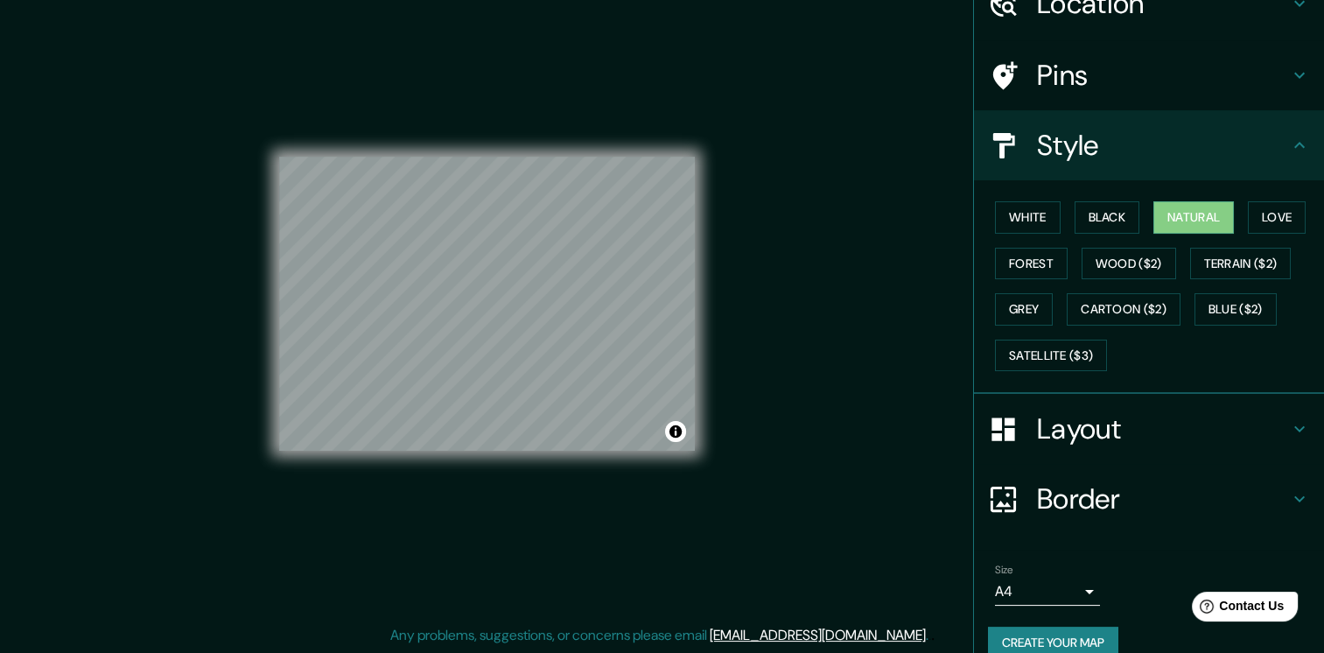
scroll to position [111, 0]
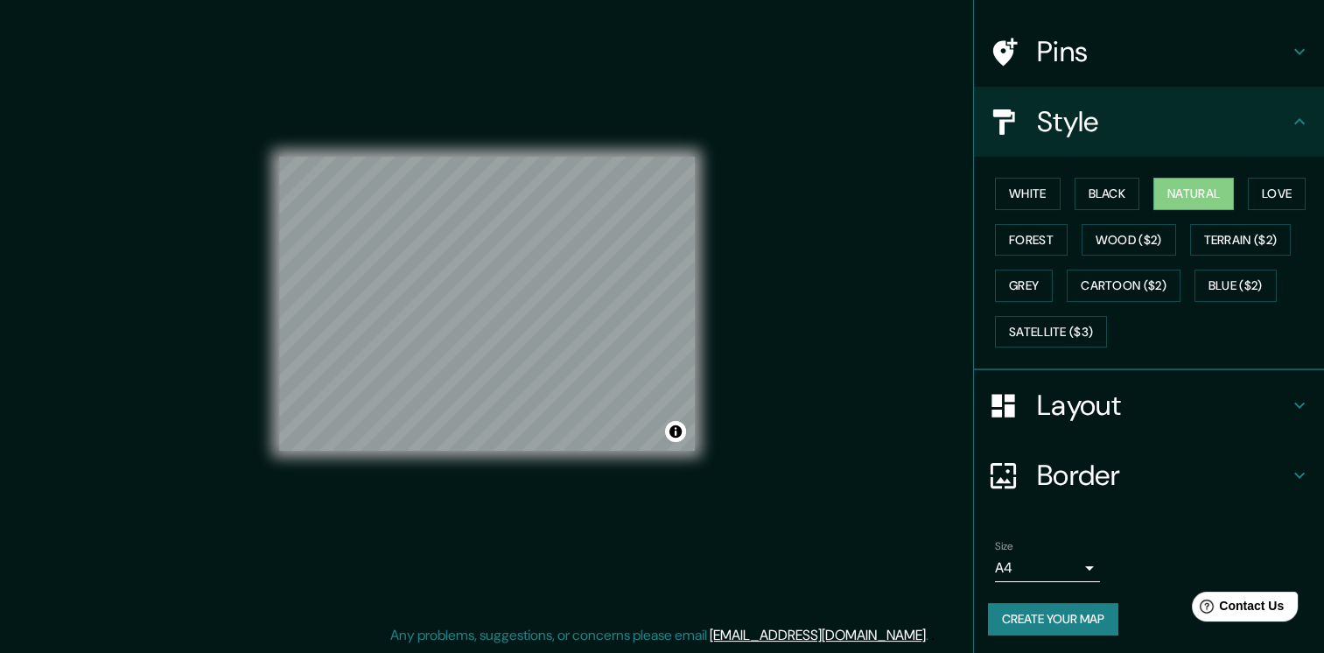
click at [1050, 615] on button "Create your map" at bounding box center [1053, 619] width 130 height 32
